Goal: Transaction & Acquisition: Purchase product/service

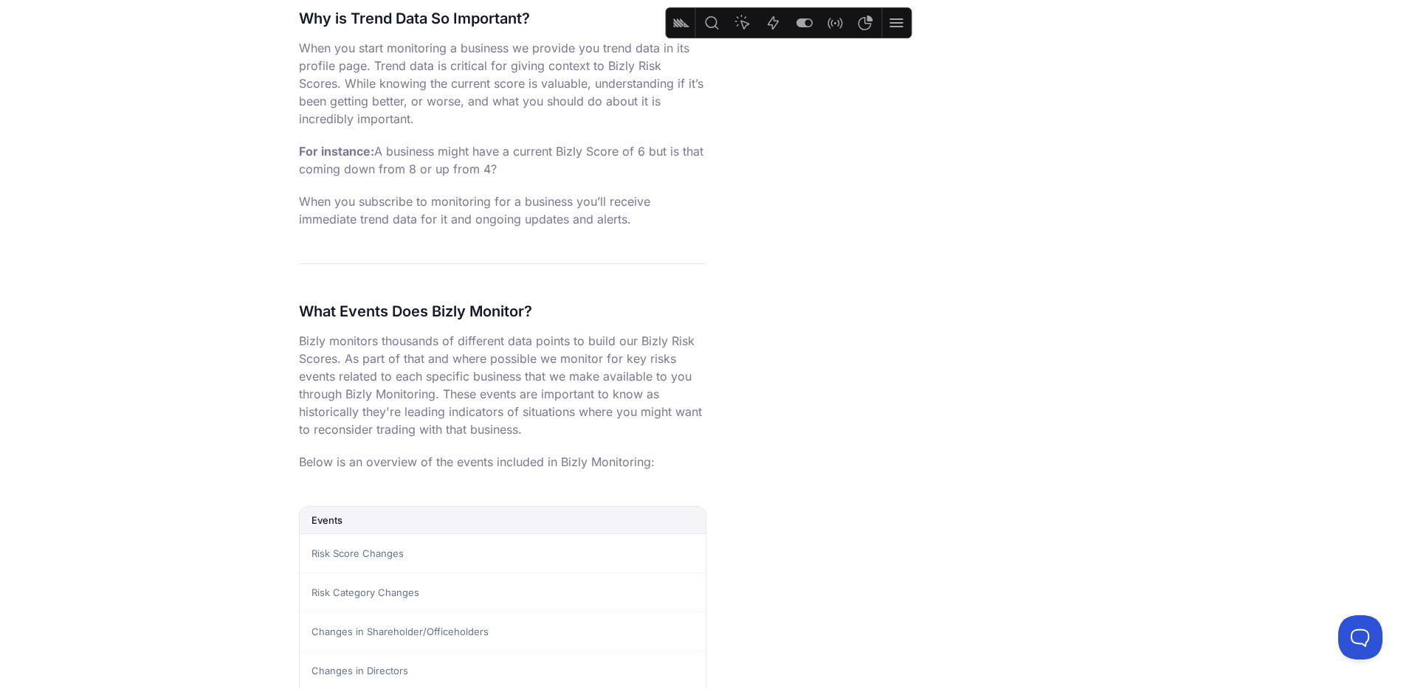
scroll to position [999, 0]
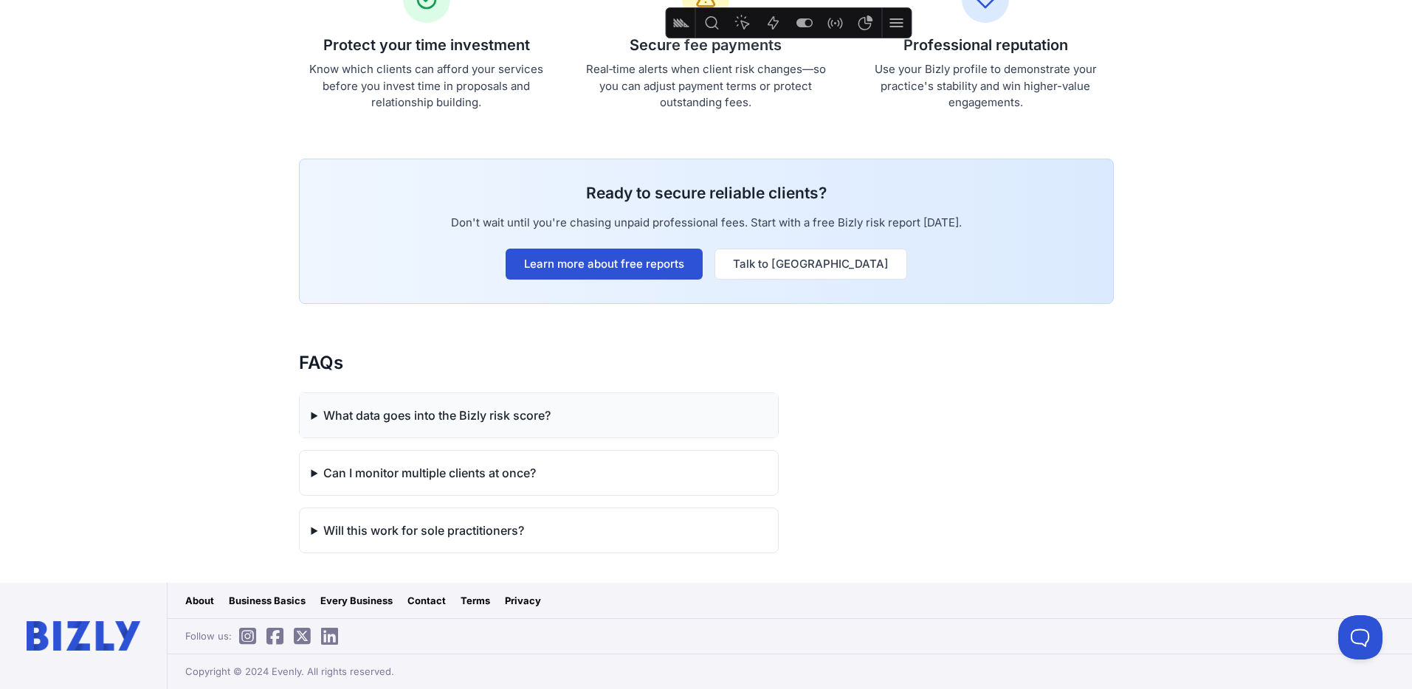
click at [490, 402] on summary "What data goes into the Bizly risk score?" at bounding box center [539, 415] width 478 height 44
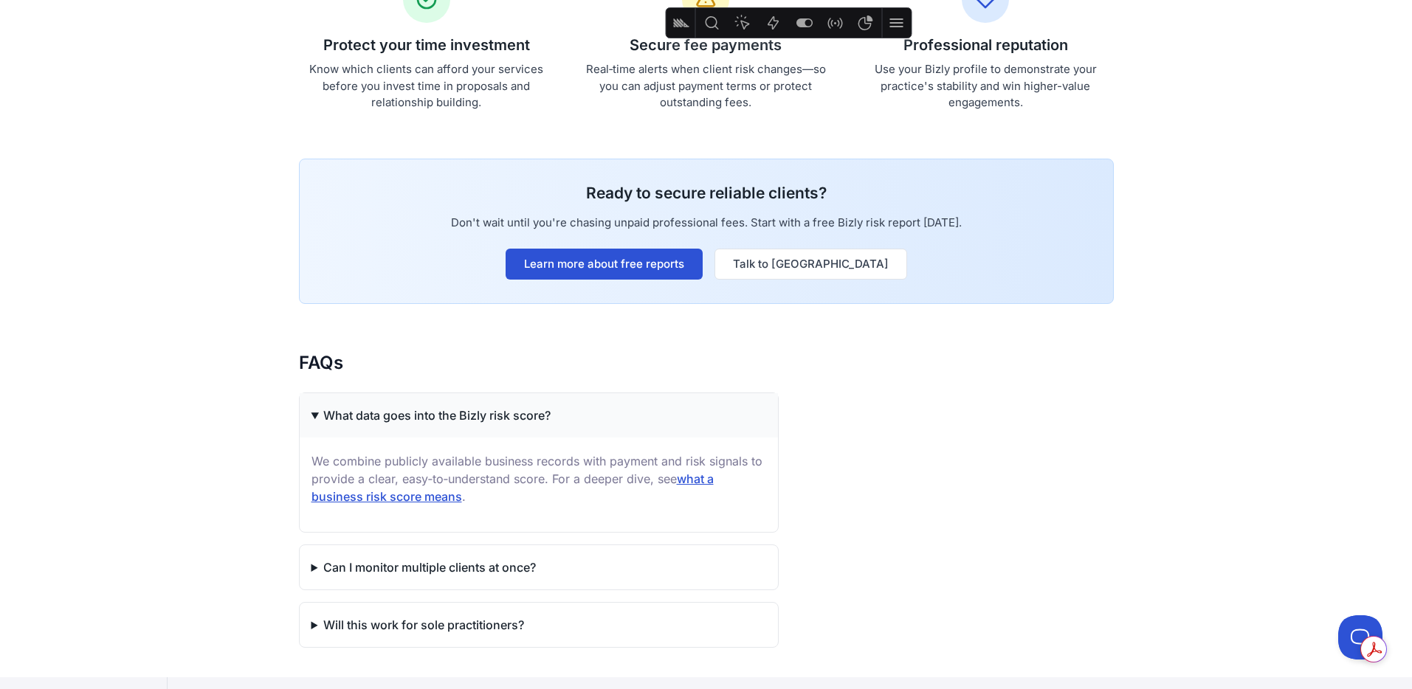
drag, startPoint x: 556, startPoint y: 413, endPoint x: 319, endPoint y: 415, distance: 237.6
click at [319, 415] on summary "What data goes into the Bizly risk score?" at bounding box center [539, 415] width 478 height 44
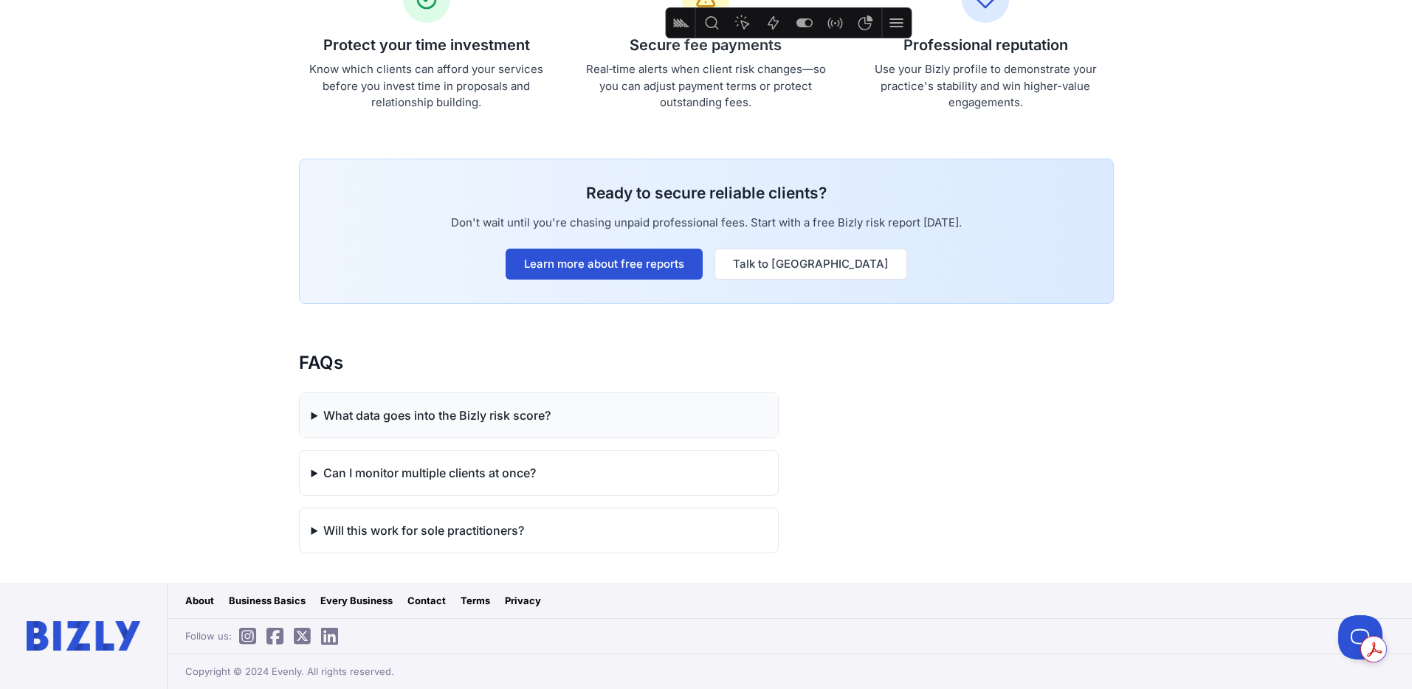
click at [515, 409] on summary "What data goes into the Bizly risk score?" at bounding box center [539, 415] width 478 height 44
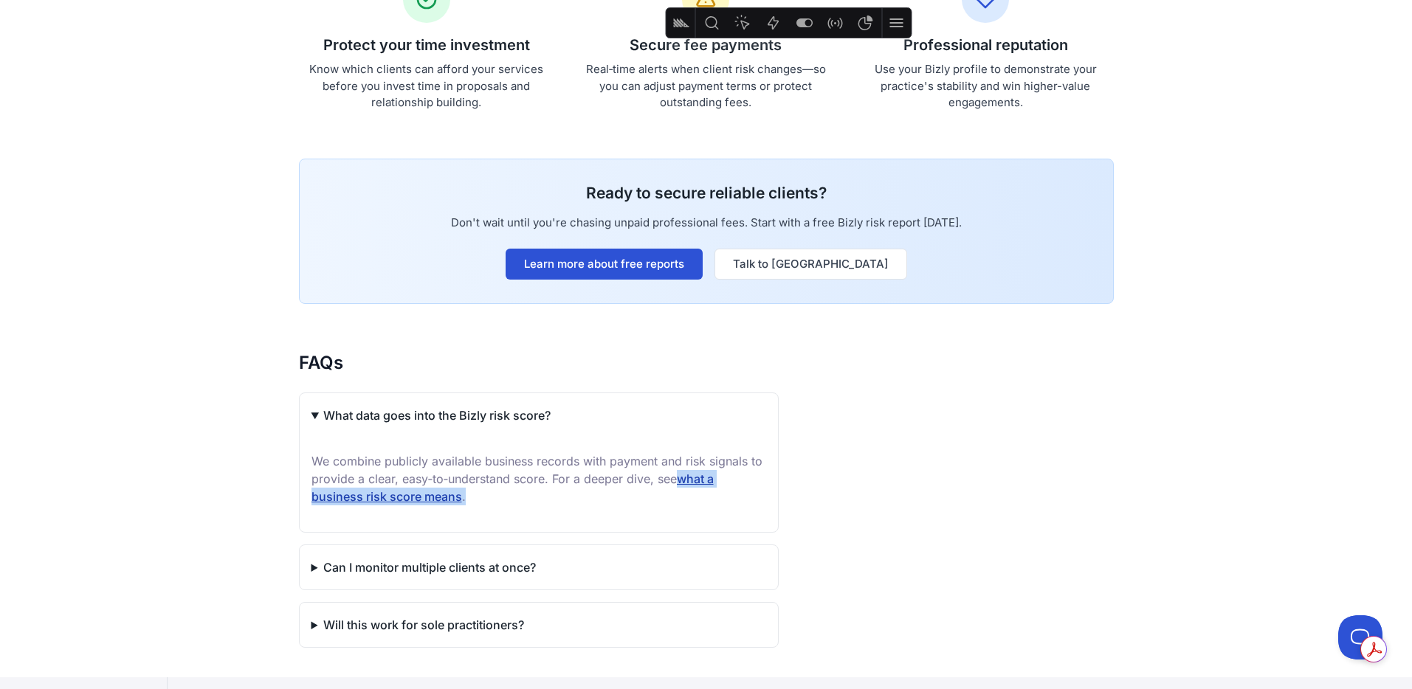
drag, startPoint x: 673, startPoint y: 497, endPoint x: 680, endPoint y: 475, distance: 23.1
click at [680, 475] on p "We combine publicly available business records with payment and risk signals to…" at bounding box center [538, 478] width 455 height 53
copy p "what a business risk score means ."
drag, startPoint x: 563, startPoint y: 414, endPoint x: 327, endPoint y: 421, distance: 236.3
click at [304, 411] on summary "What data goes into the Bizly risk score?" at bounding box center [539, 415] width 478 height 44
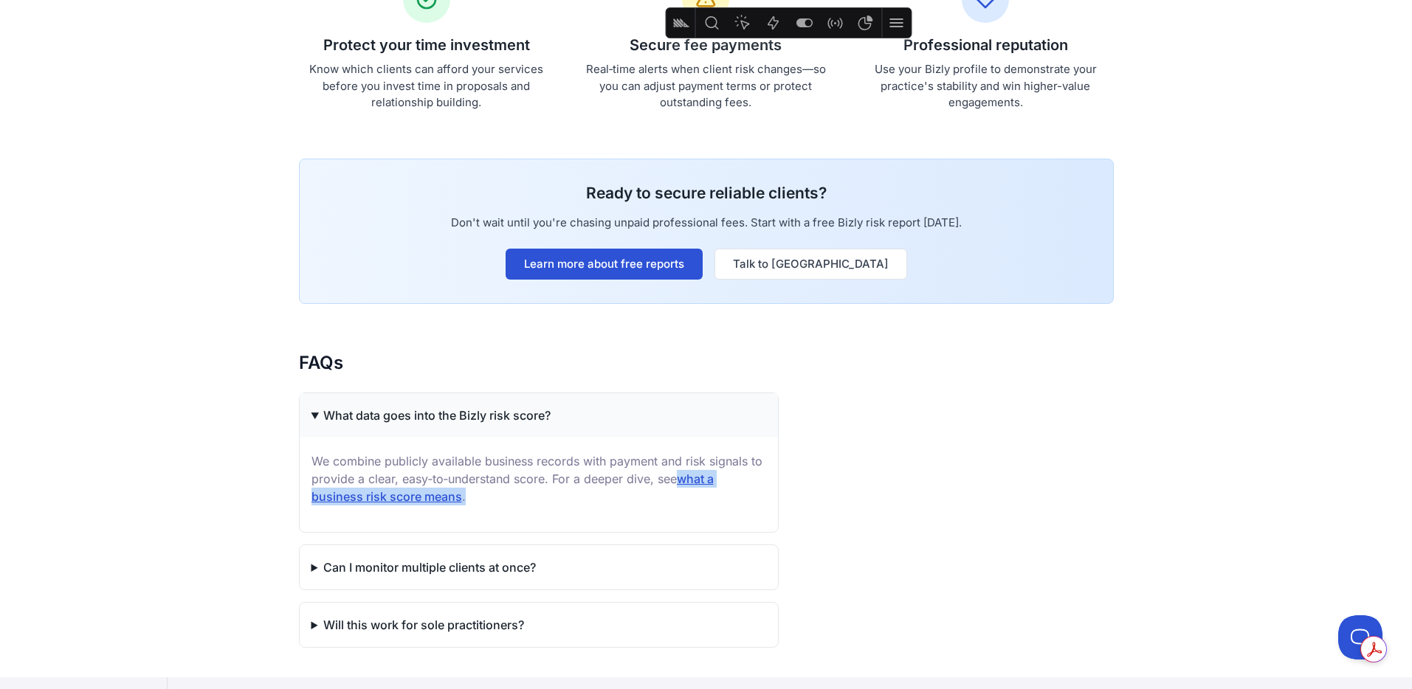
copy summary "What data goes into the Bizly risk score?"
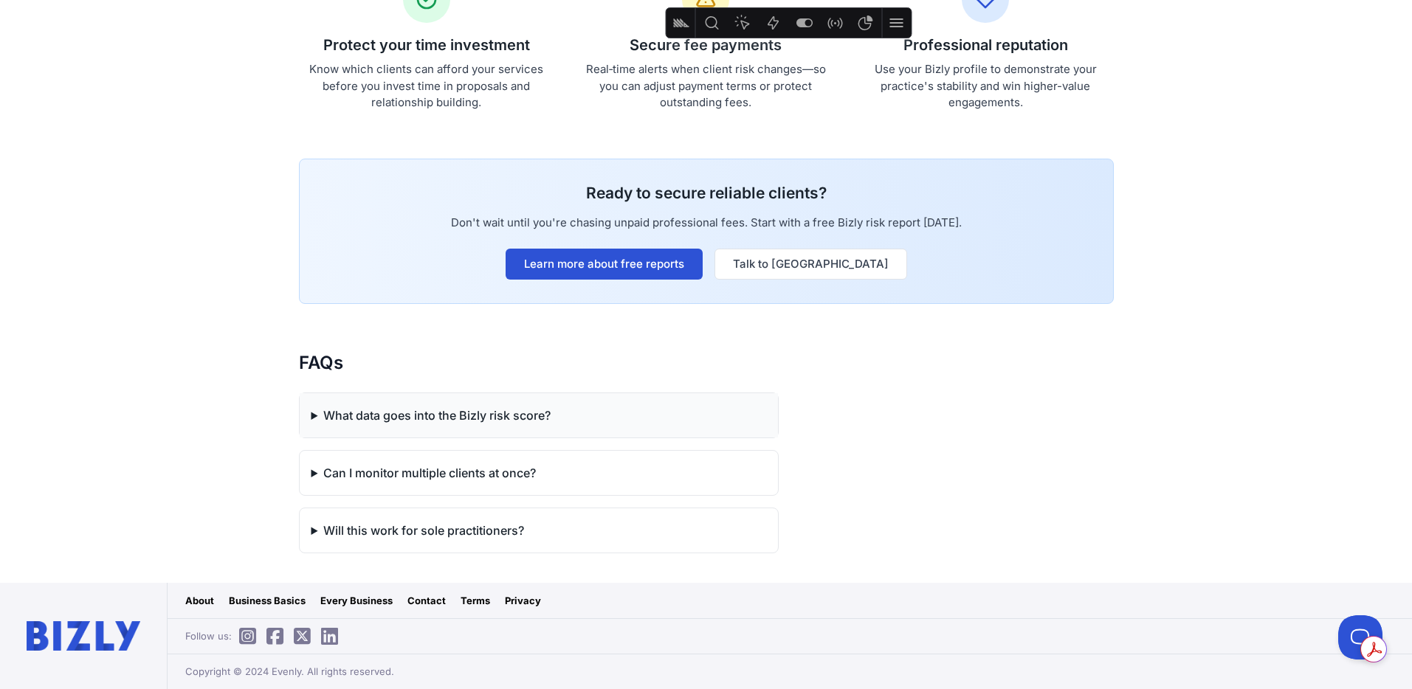
click at [555, 424] on summary "What data goes into the Bizly risk score?" at bounding box center [539, 415] width 478 height 44
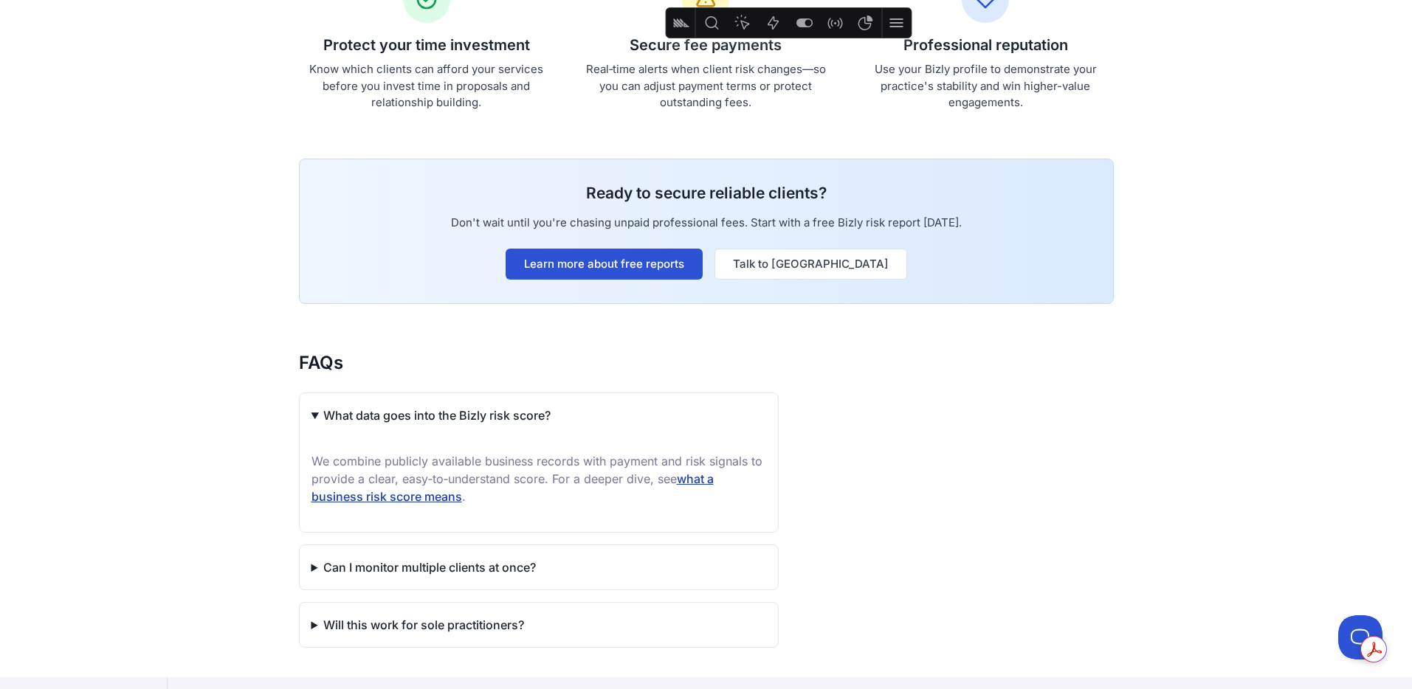
click at [701, 477] on link "what a business risk score means" at bounding box center [512, 488] width 402 height 32
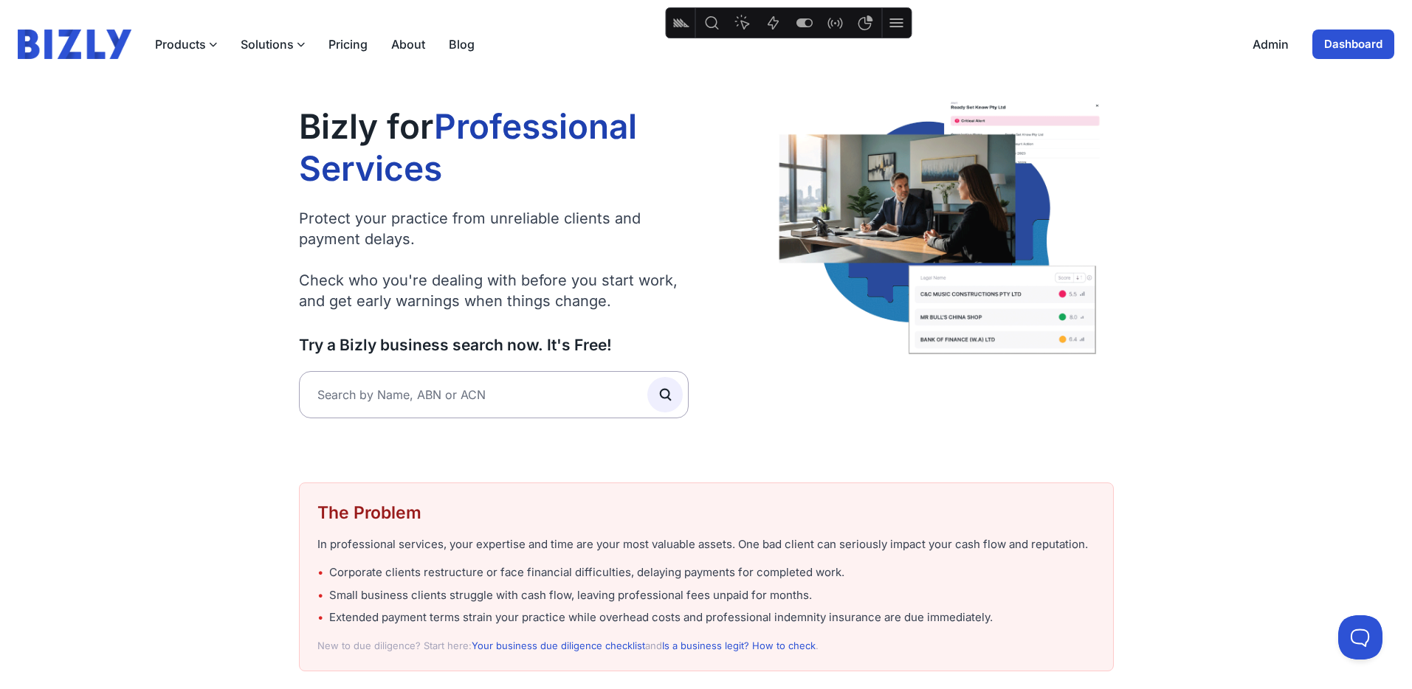
click at [288, 42] on button "Solutions" at bounding box center [273, 44] width 64 height 18
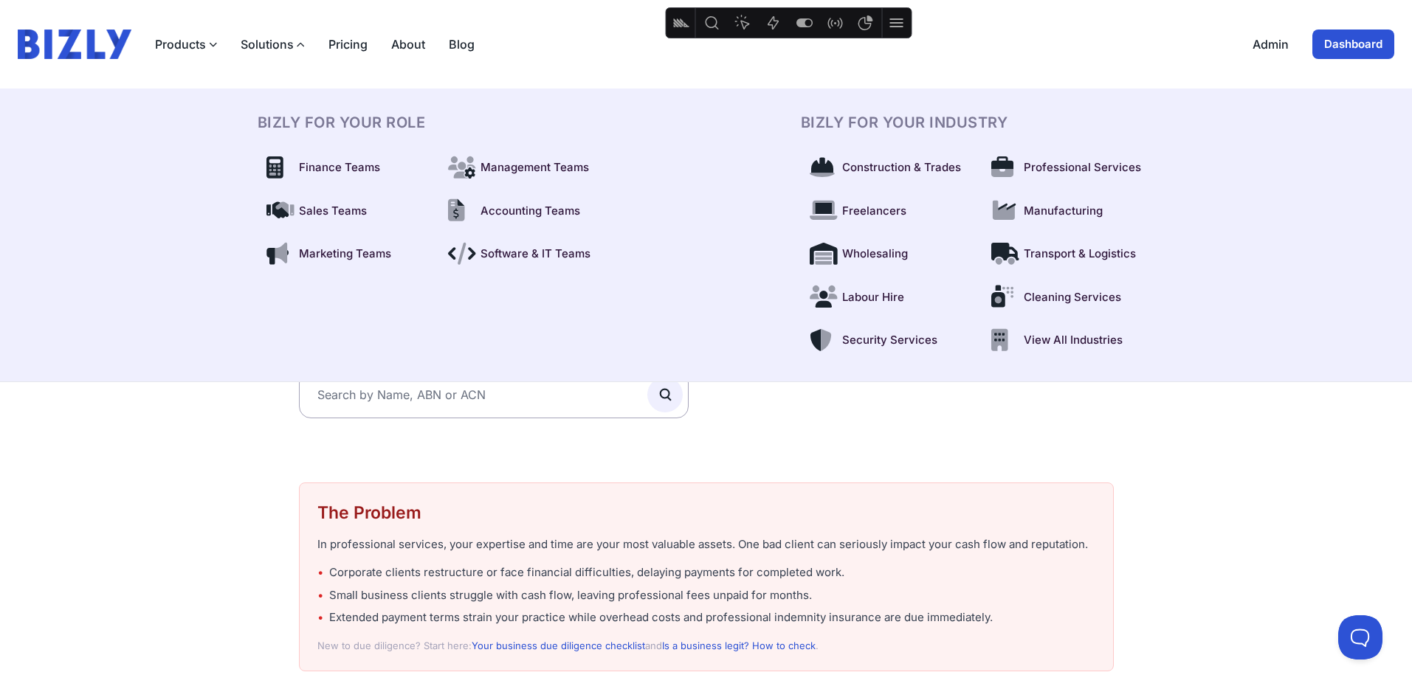
click at [286, 44] on button "Solutions" at bounding box center [273, 44] width 64 height 18
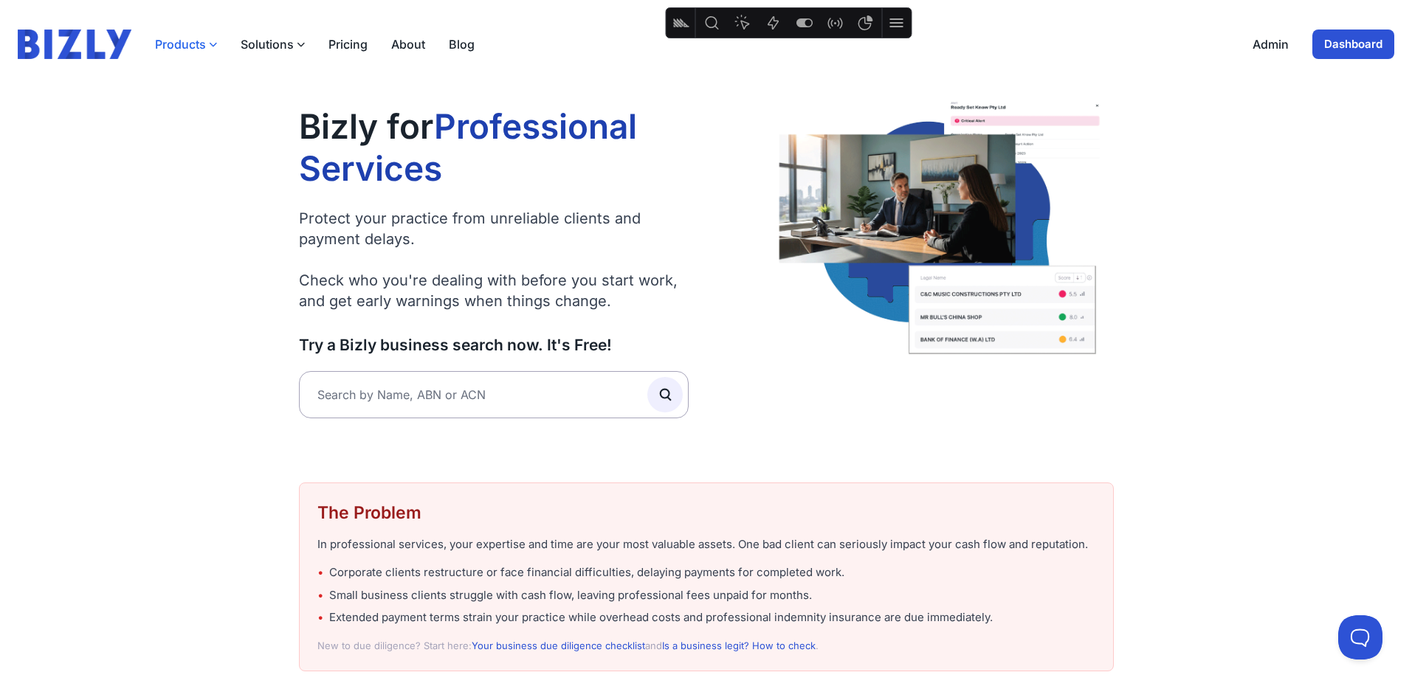
click at [206, 45] on button "Products" at bounding box center [186, 44] width 62 height 18
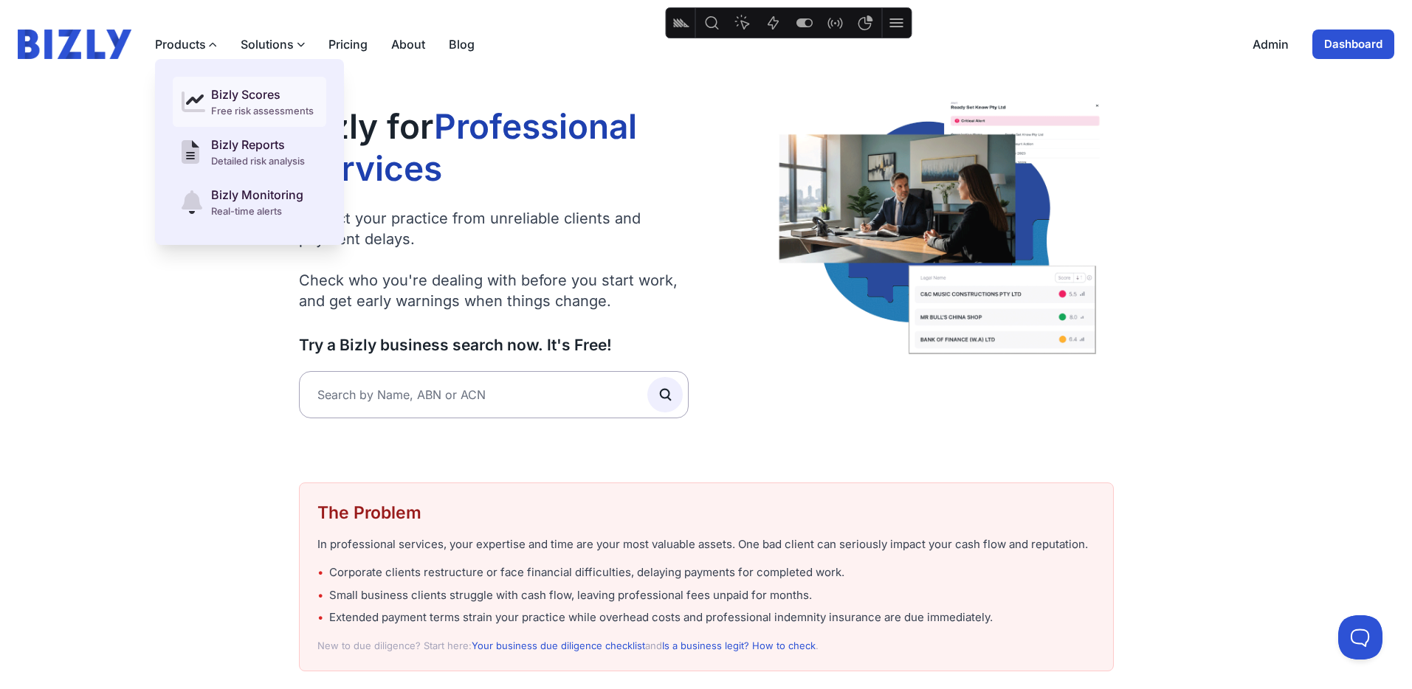
click at [226, 102] on div "Bizly Scores" at bounding box center [262, 95] width 103 height 18
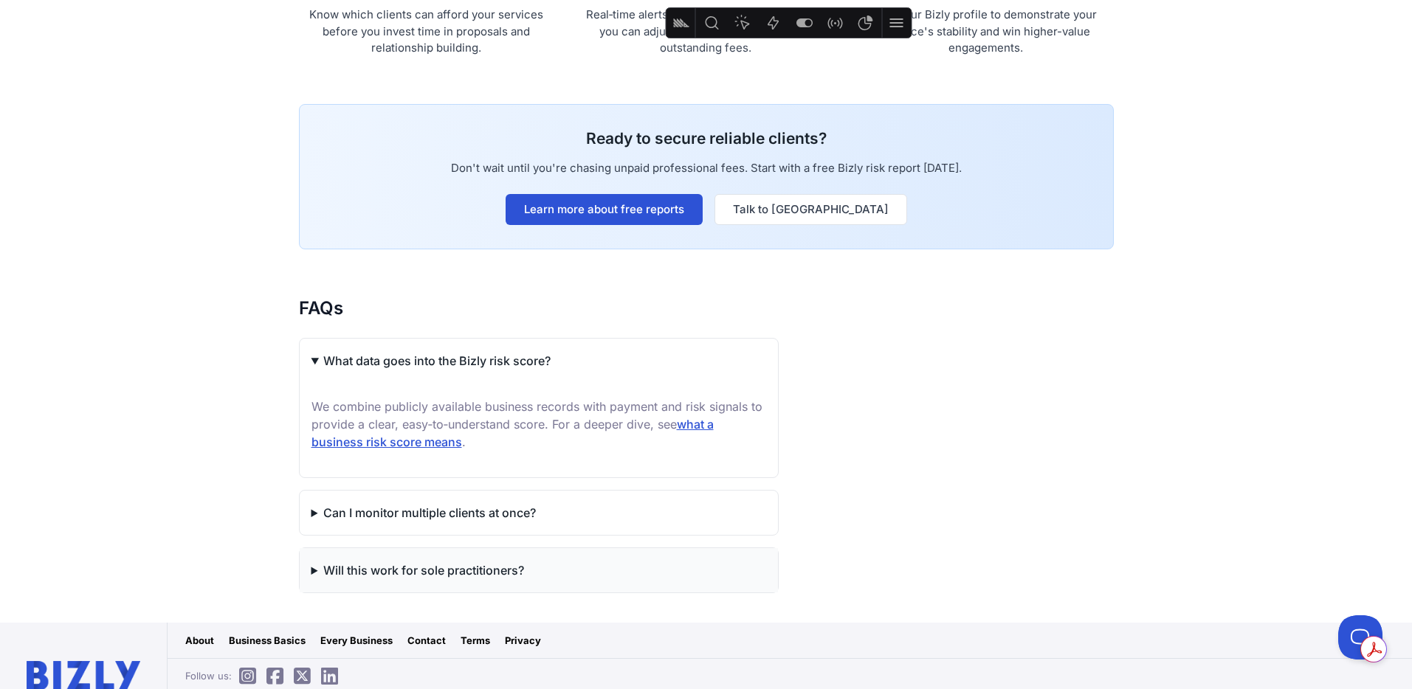
scroll to position [1284, 0]
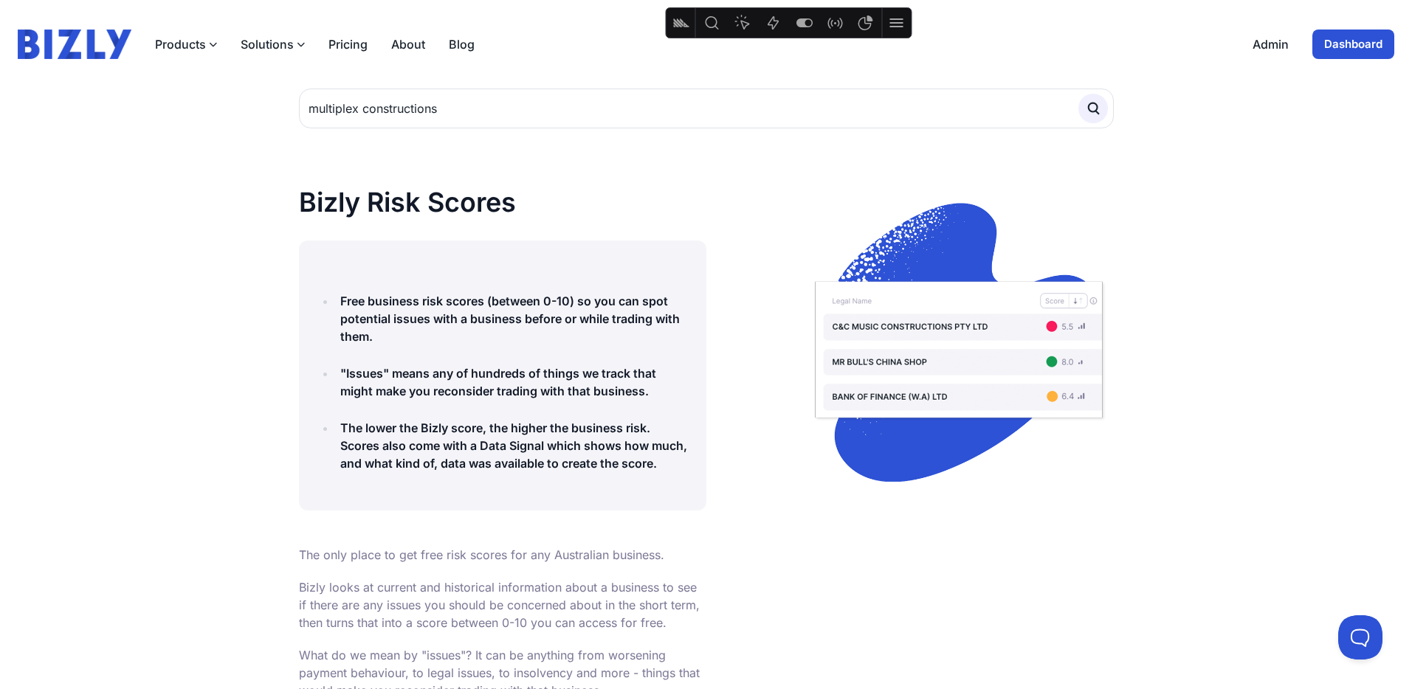
type input "multiplex constructions"
click at [1078, 94] on button "submit" at bounding box center [1093, 109] width 30 height 30
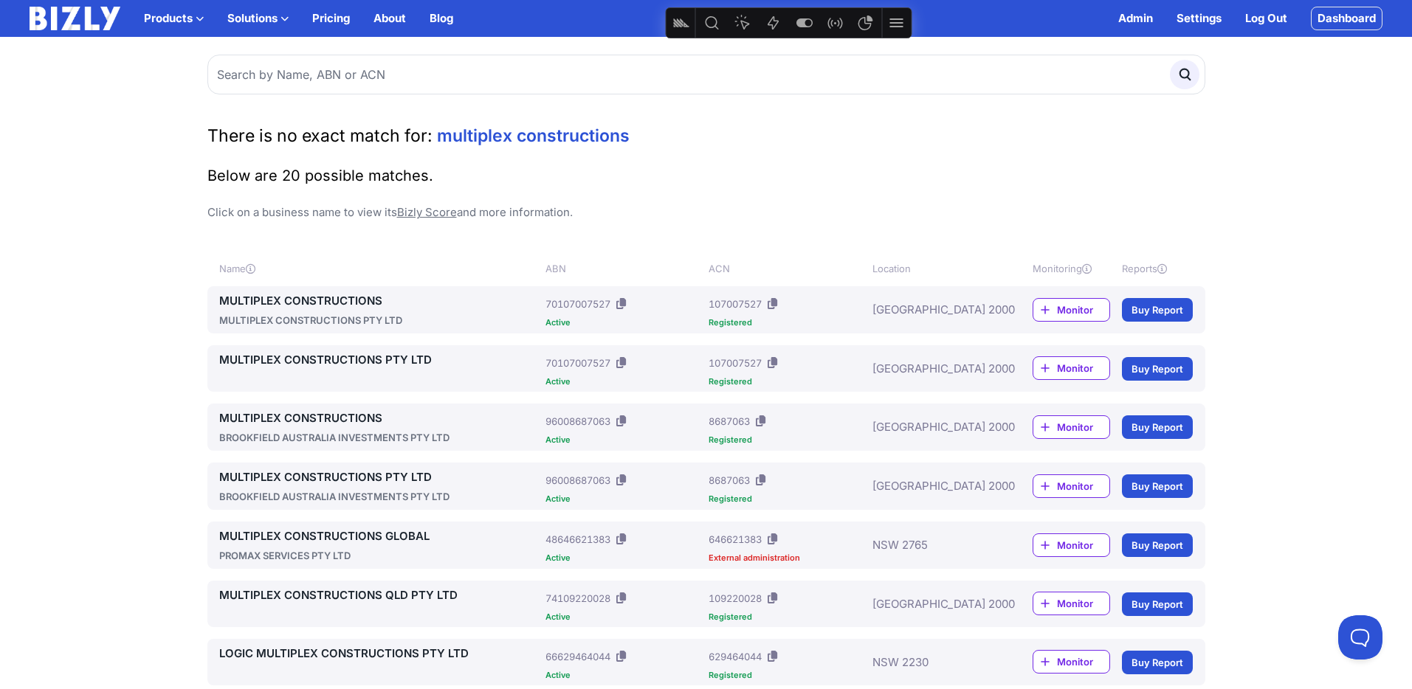
click at [334, 301] on link "MULTIPLEX CONSTRUCTIONS" at bounding box center [379, 301] width 321 height 18
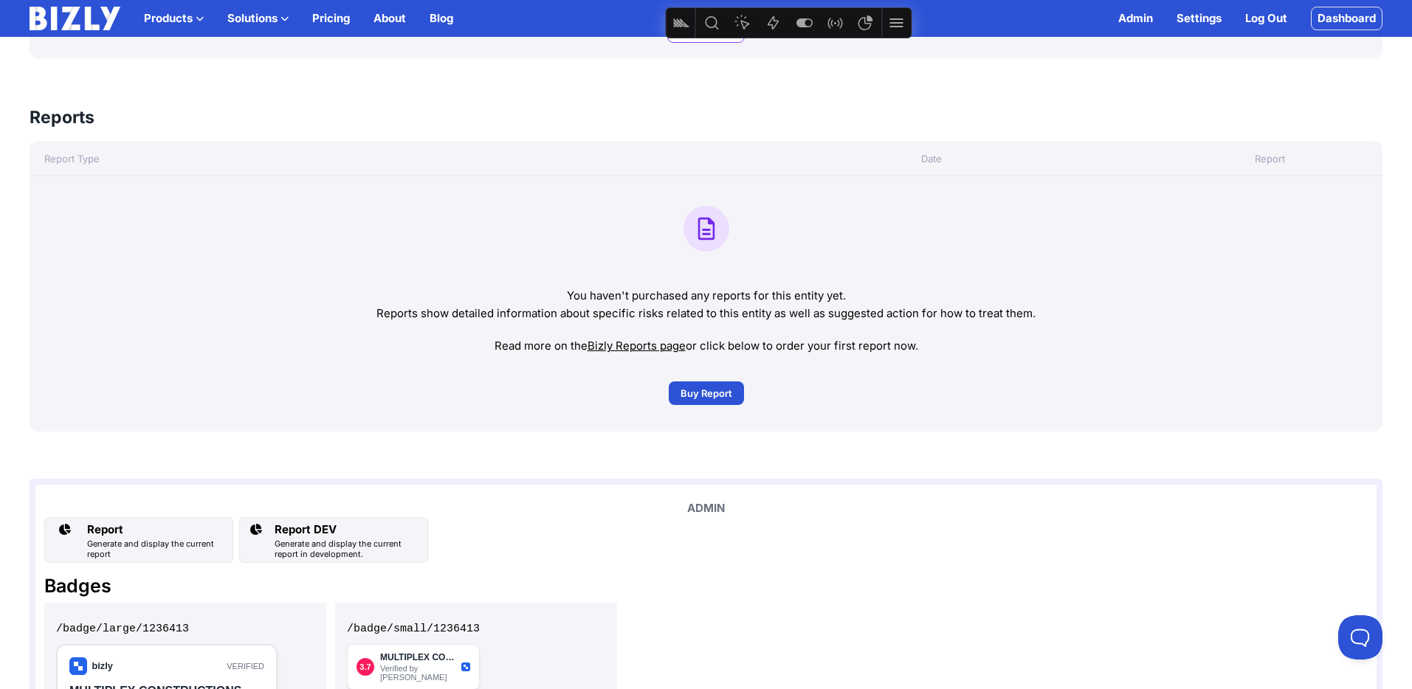
scroll to position [1032, 0]
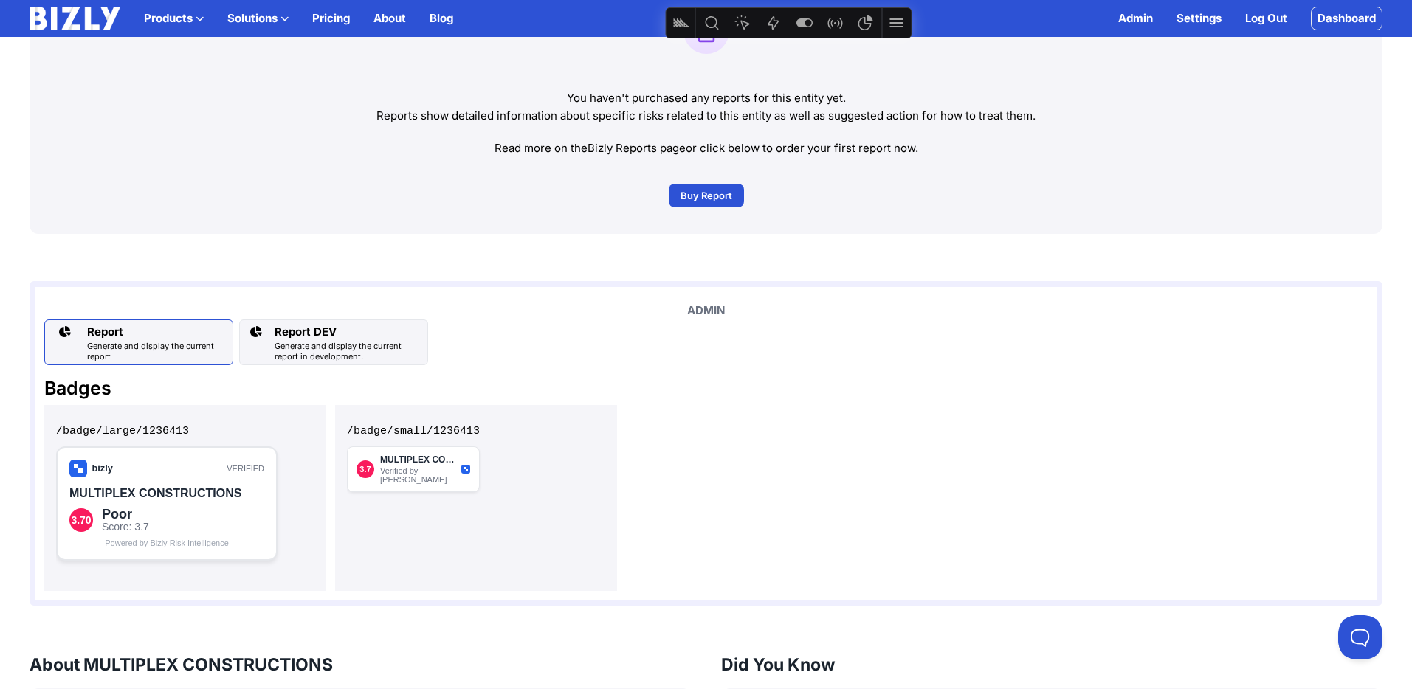
click at [142, 347] on div "Generate and display the current report" at bounding box center [156, 351] width 139 height 21
click at [409, 468] on div "Verified by [PERSON_NAME]" at bounding box center [417, 475] width 75 height 18
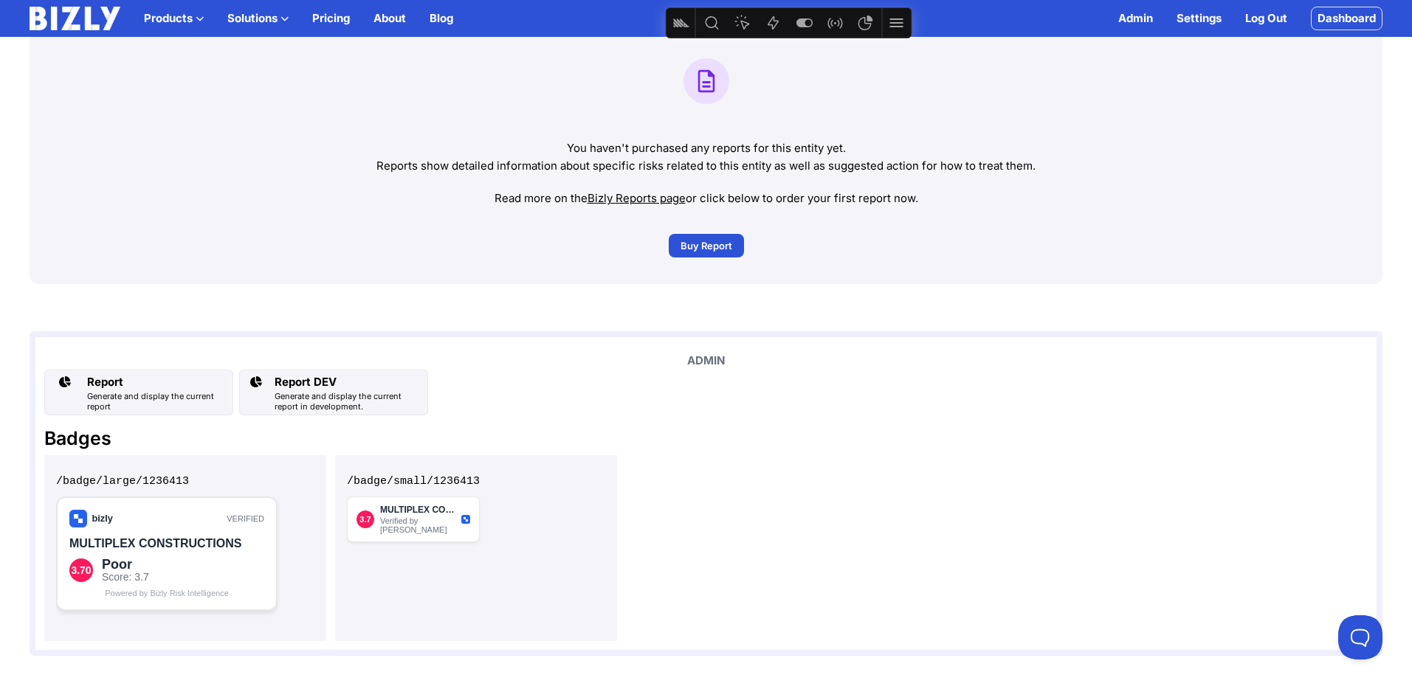
scroll to position [987, 0]
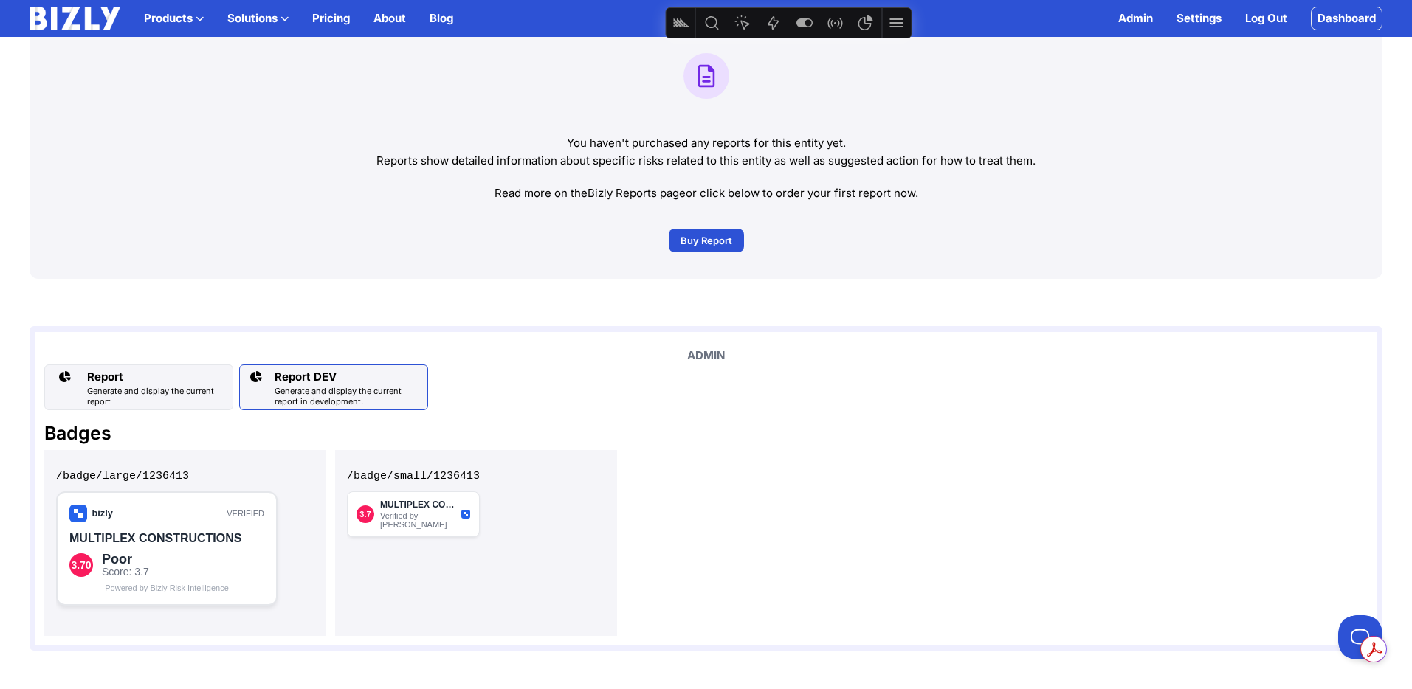
click at [335, 404] on div "Generate and display the current report in development." at bounding box center [348, 396] width 147 height 21
click at [149, 382] on div "Report" at bounding box center [156, 377] width 139 height 18
click at [143, 376] on div "Report" at bounding box center [156, 377] width 139 height 18
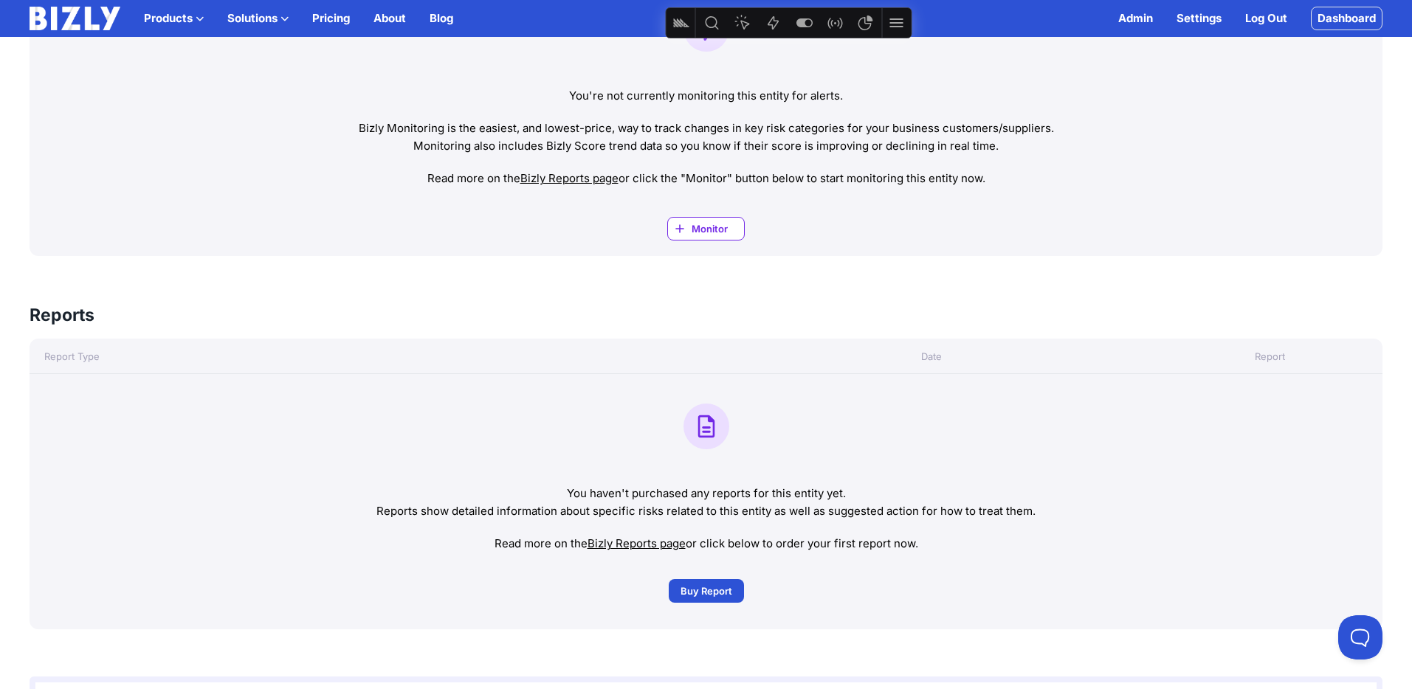
scroll to position [641, 0]
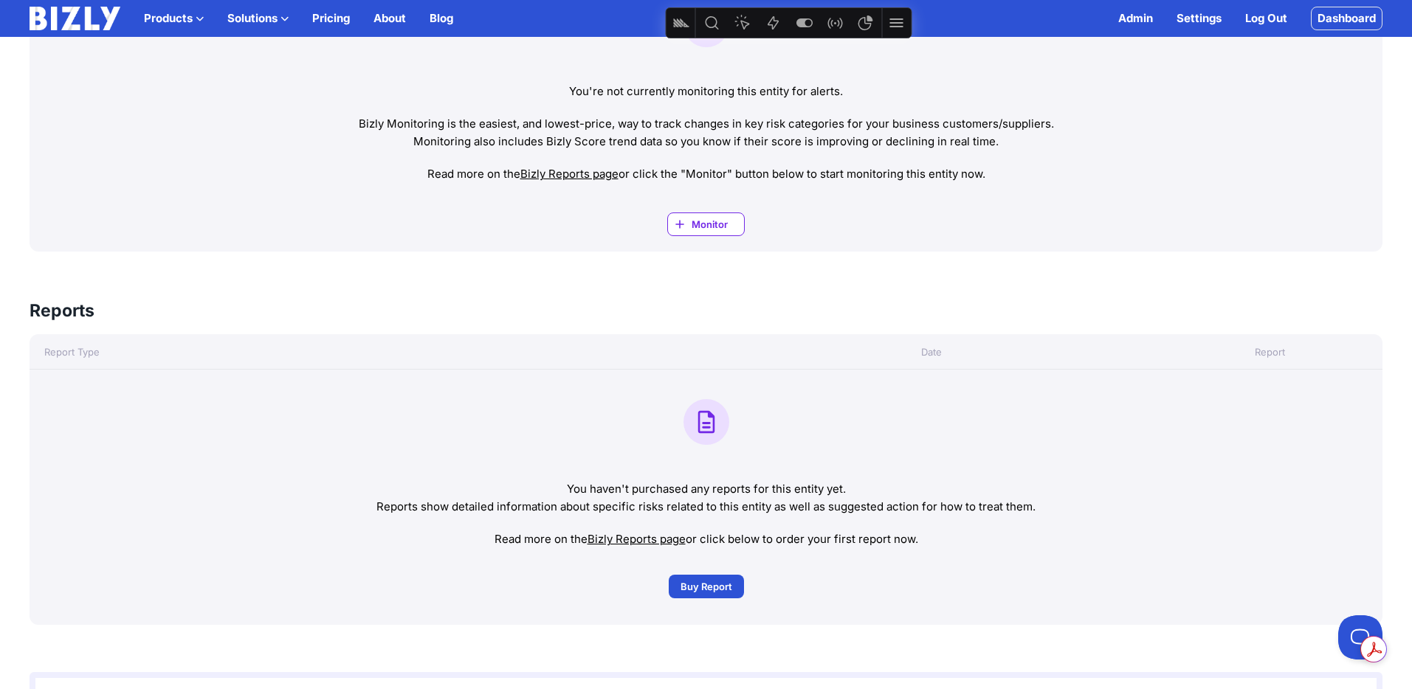
click at [706, 587] on span "Buy Report" at bounding box center [706, 586] width 52 height 15
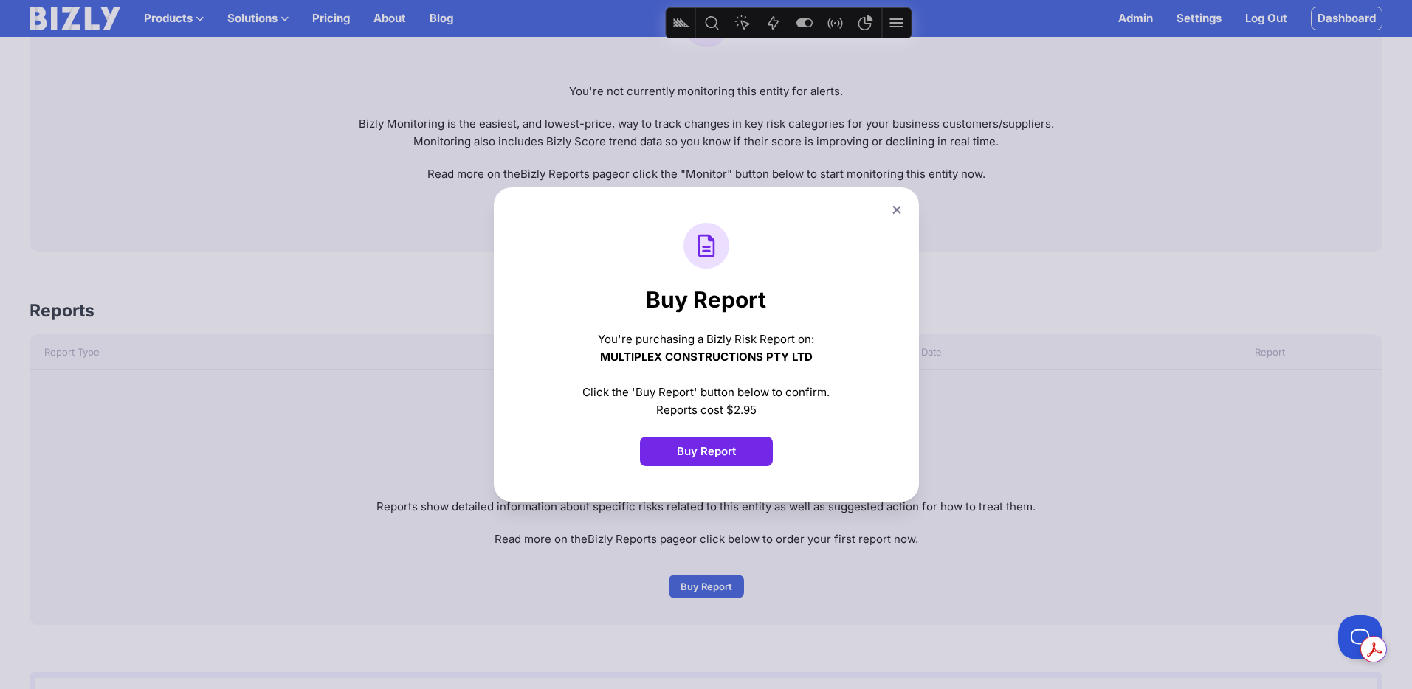
click at [730, 455] on button "Buy Report" at bounding box center [706, 452] width 133 height 30
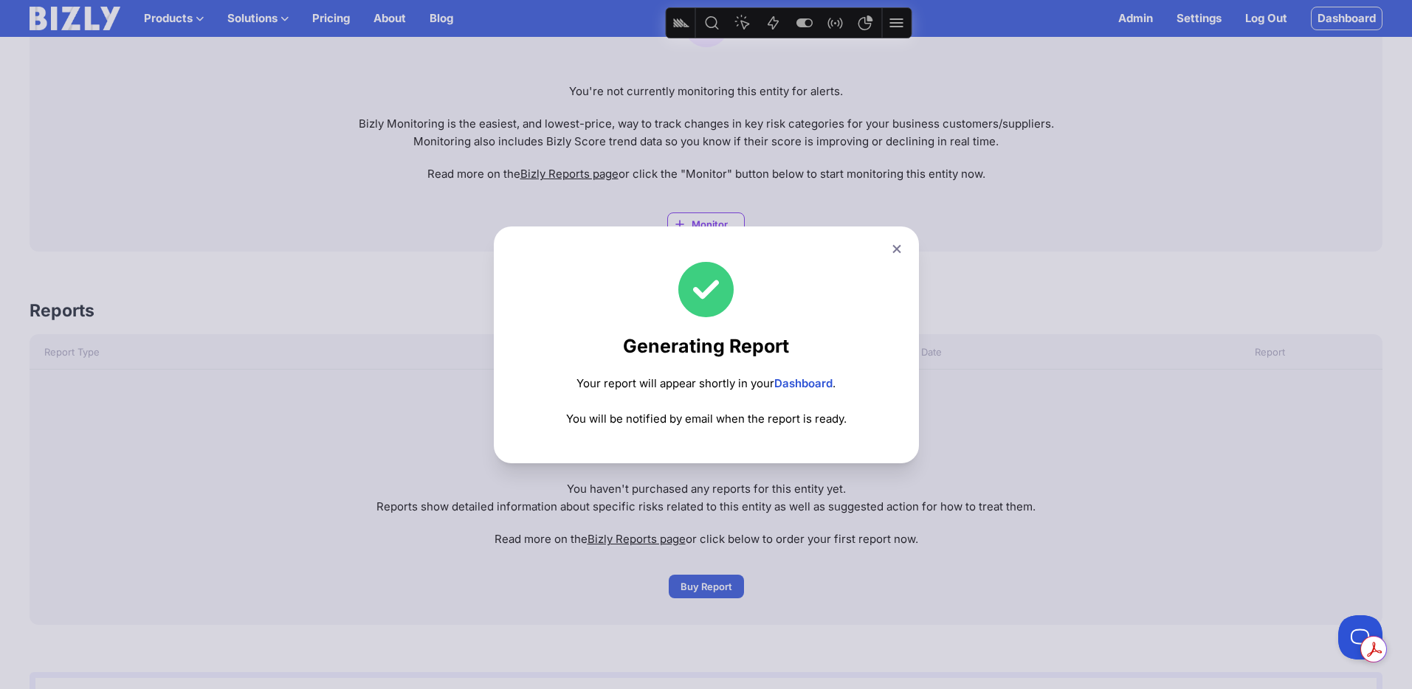
click at [800, 381] on link "Dashboard" at bounding box center [803, 383] width 58 height 14
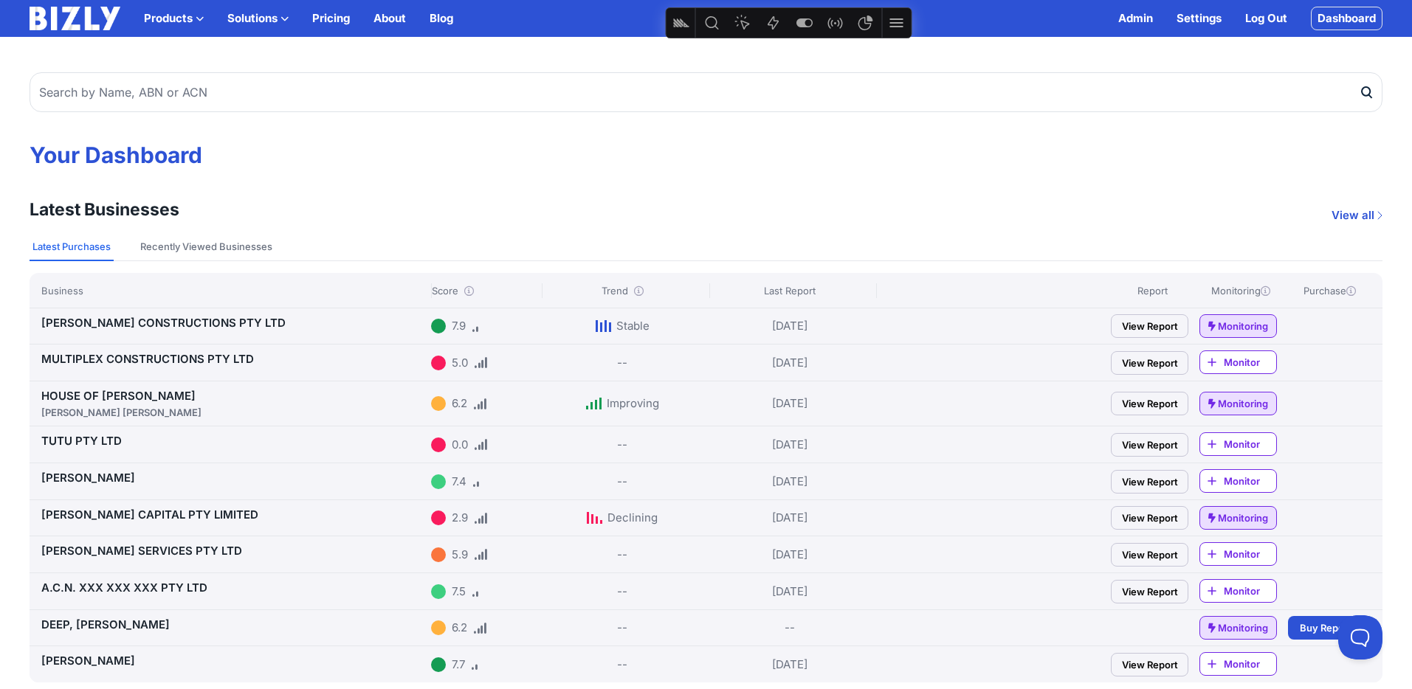
click at [176, 356] on link "MULTIPLEX CONSTRUCTIONS PTY LTD" at bounding box center [147, 359] width 213 height 14
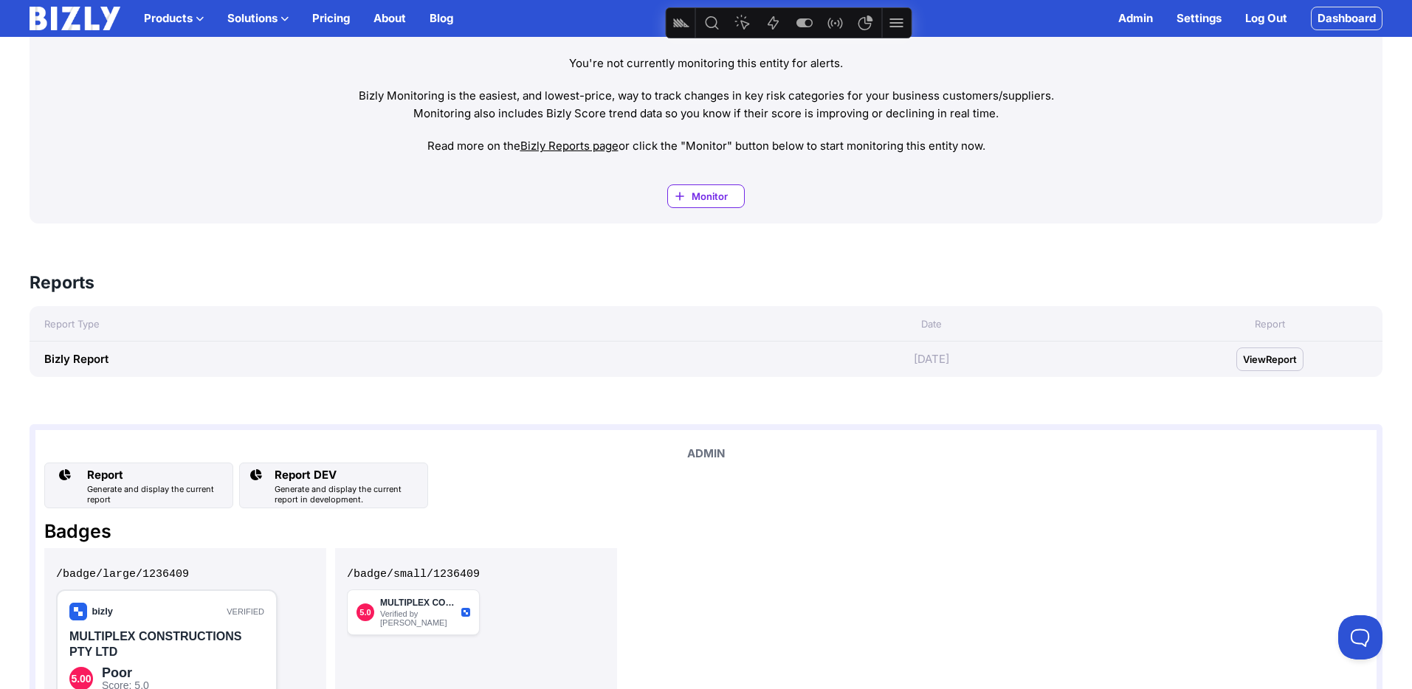
scroll to position [672, 0]
click at [1265, 351] on span "View" at bounding box center [1254, 356] width 23 height 15
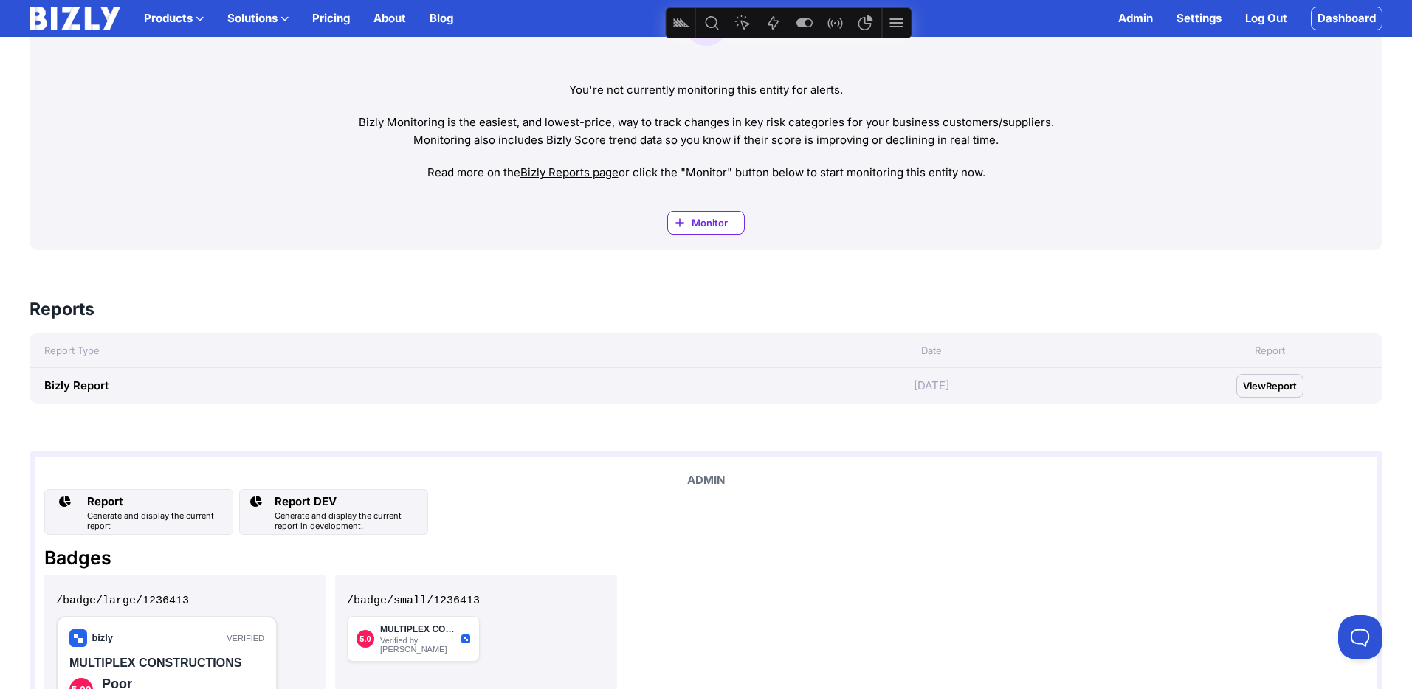
scroll to position [644, 0]
click at [1277, 380] on span "Report" at bounding box center [1281, 384] width 31 height 15
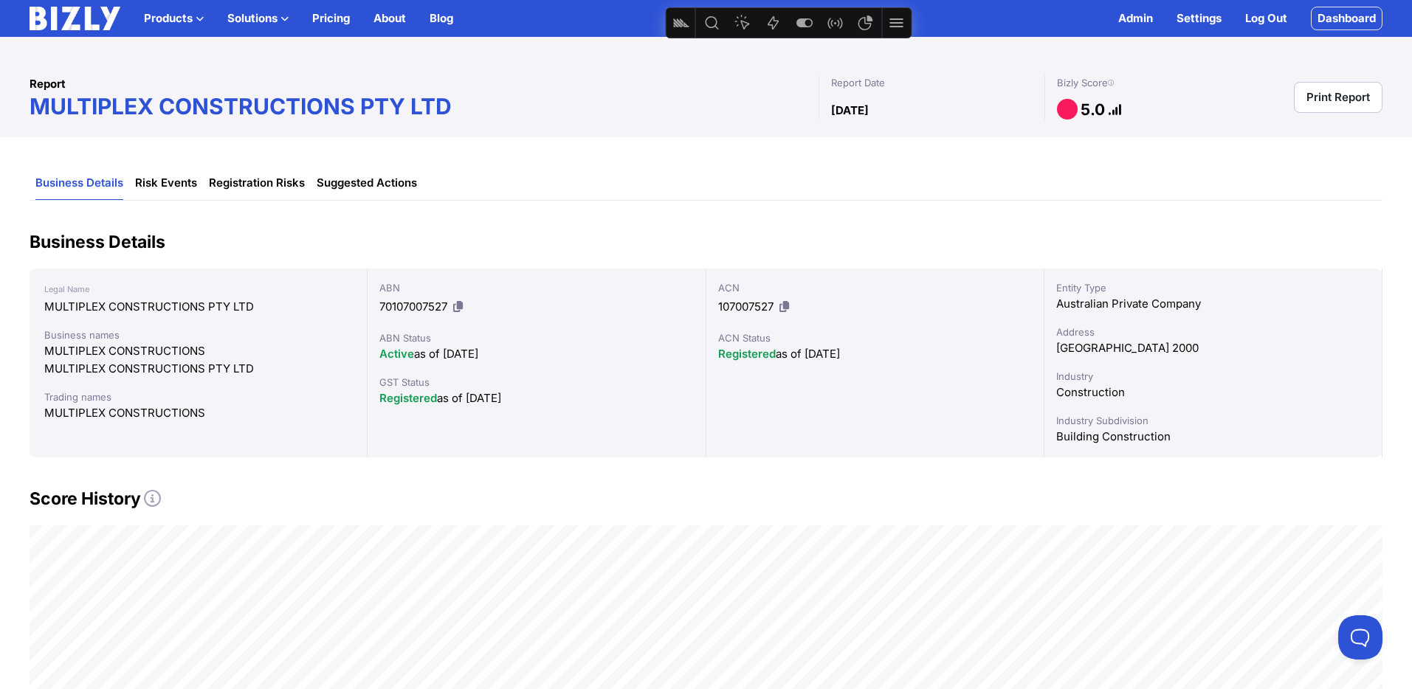
click at [1322, 101] on link "Print Report" at bounding box center [1338, 97] width 89 height 31
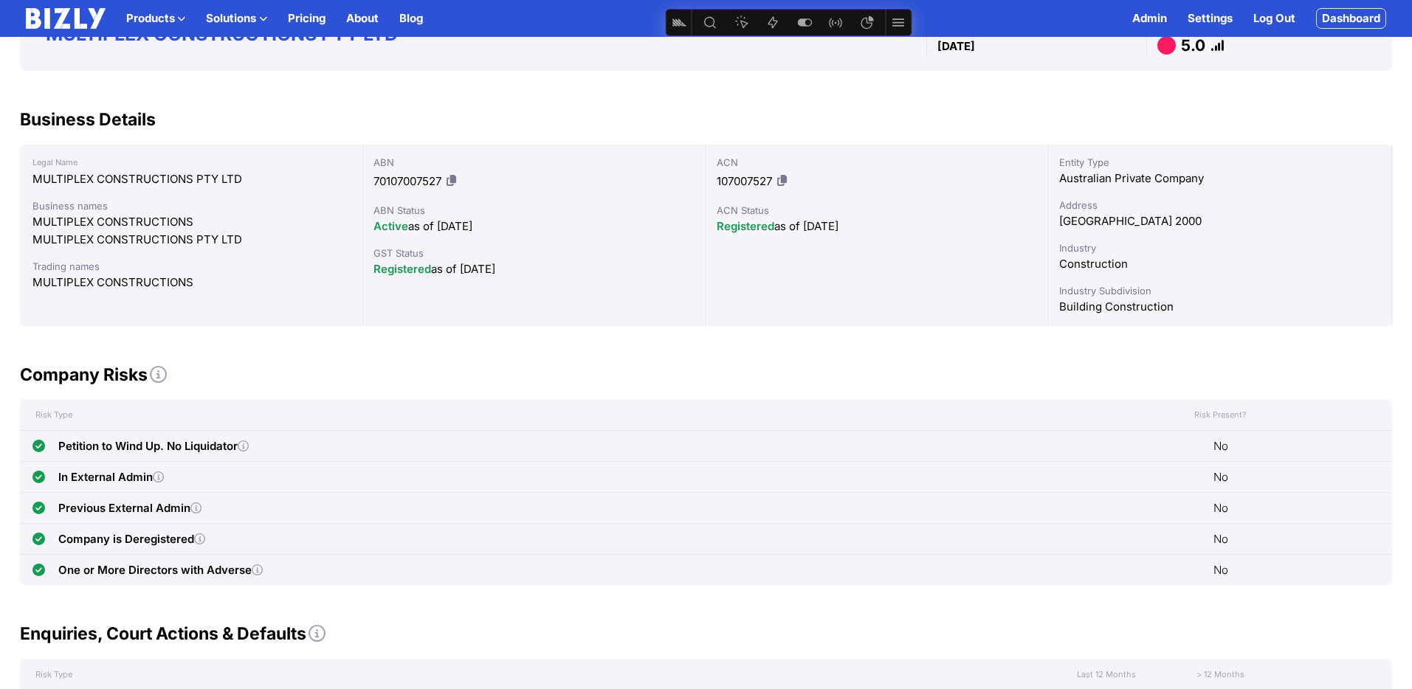
scroll to position [159, 0]
